Goal: Task Accomplishment & Management: Manage account settings

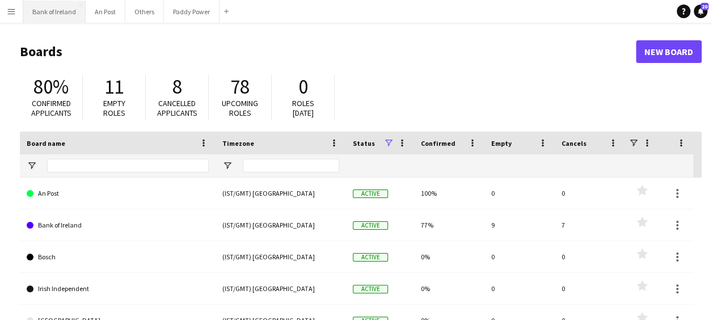
click at [54, 12] on button "Bank of Ireland Close" at bounding box center [54, 12] width 62 height 22
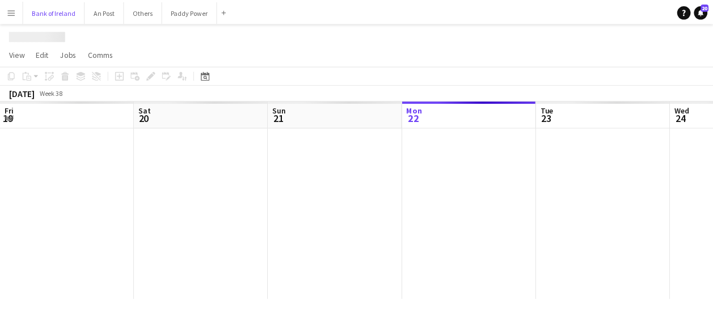
scroll to position [0, 271]
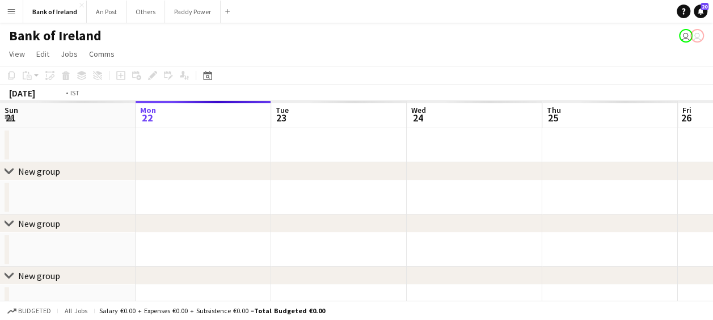
drag, startPoint x: 579, startPoint y: 121, endPoint x: 447, endPoint y: 122, distance: 132.1
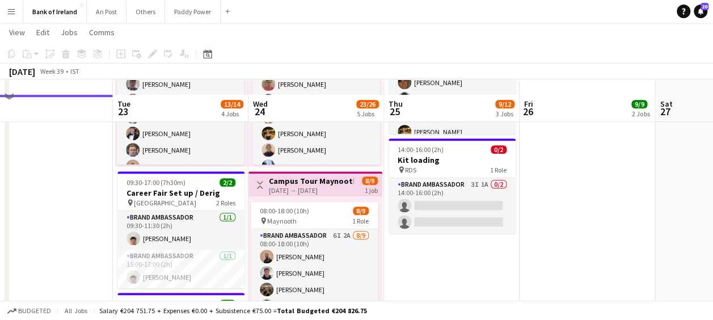
scroll to position [397, 0]
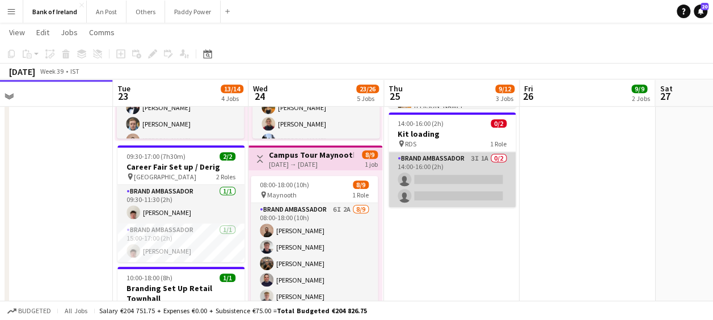
click at [468, 201] on app-card-role "Brand Ambassador 3I 1A 0/2 14:00-16:00 (2h) single-neutral-actions single-neutr…" at bounding box center [451, 179] width 127 height 55
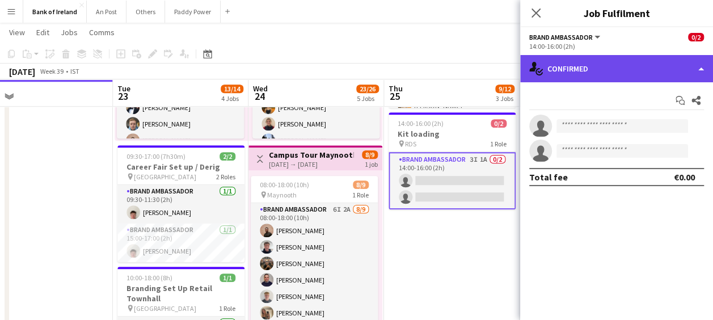
click at [661, 61] on div "single-neutral-actions-check-2 Confirmed" at bounding box center [616, 68] width 193 height 27
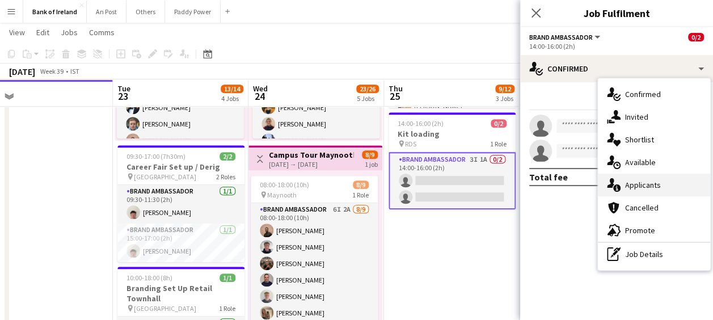
click at [638, 187] on span "Applicants" at bounding box center [643, 185] width 36 height 10
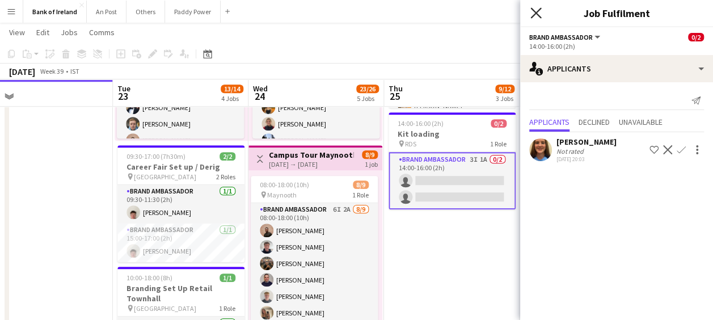
drag, startPoint x: 535, startPoint y: 14, endPoint x: 518, endPoint y: 20, distance: 18.1
click at [535, 14] on icon at bounding box center [535, 13] width 9 height 9
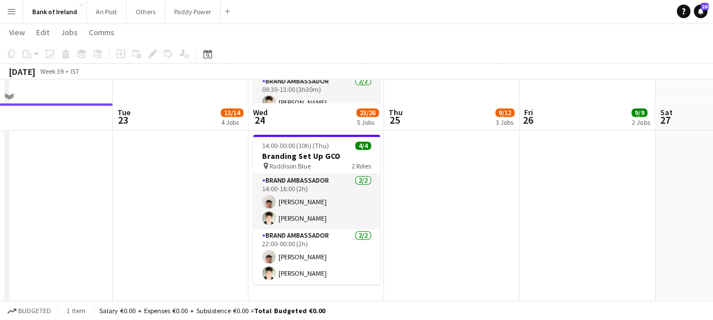
scroll to position [737, 0]
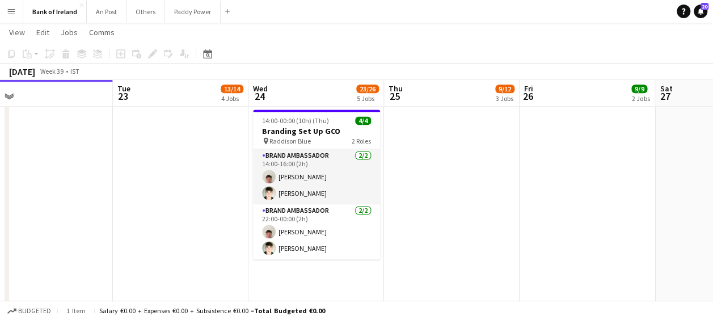
click at [418, 53] on app-toolbar "Copy Paste Paste Ctrl+V Paste with crew Ctrl+Shift+V Paste linked Job [GEOGRAPH…" at bounding box center [356, 53] width 713 height 19
click at [318, 52] on app-toolbar "Copy Paste Paste Ctrl+V Paste with crew Ctrl+Shift+V Paste linked Job [GEOGRAPH…" at bounding box center [356, 53] width 713 height 19
click at [67, 10] on button "Bank of Ireland Close" at bounding box center [55, 12] width 64 height 22
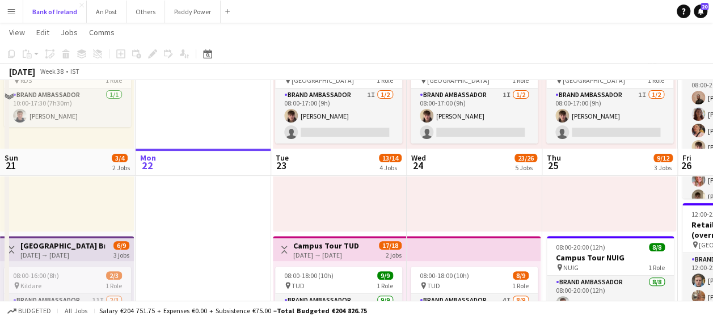
scroll to position [170, 0]
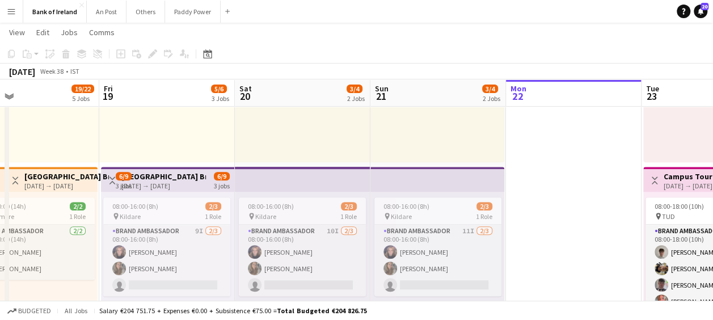
drag, startPoint x: 62, startPoint y: 99, endPoint x: 594, endPoint y: 114, distance: 531.5
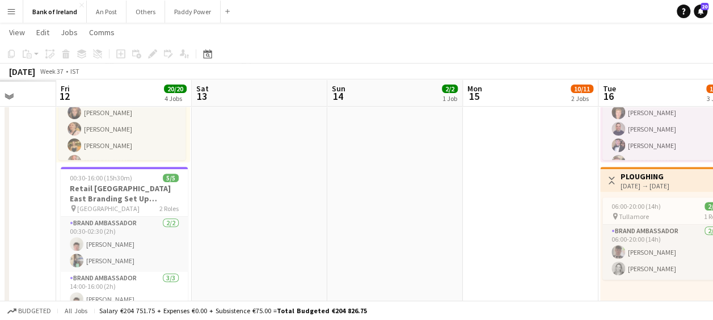
drag, startPoint x: 163, startPoint y: 83, endPoint x: 723, endPoint y: 96, distance: 559.8
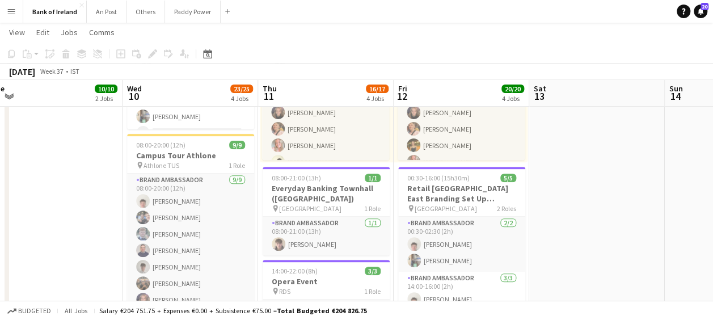
drag, startPoint x: 126, startPoint y: 91, endPoint x: 569, endPoint y: 110, distance: 442.7
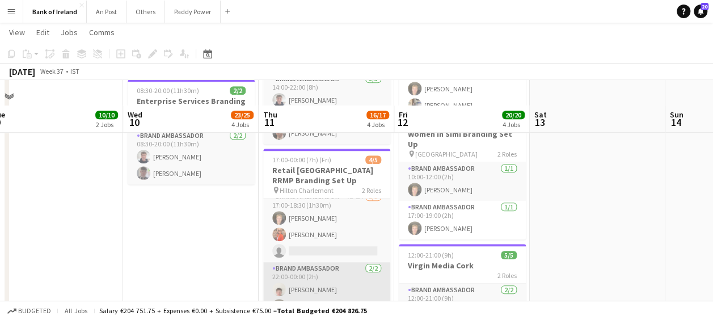
scroll to position [454, 0]
